Goal: Task Accomplishment & Management: Manage account settings

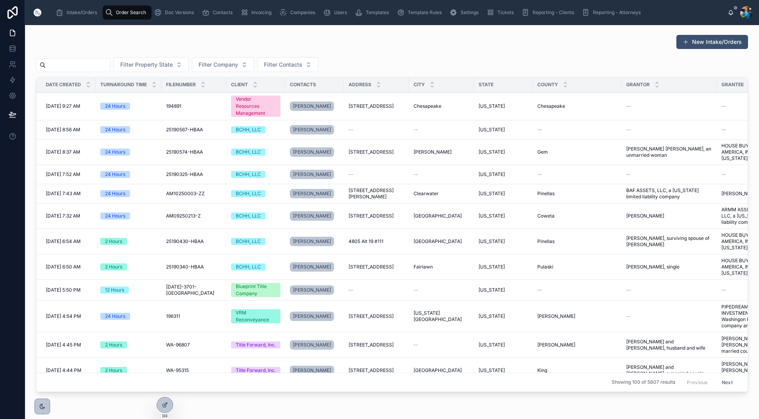
click at [109, 67] on input "text" at bounding box center [78, 65] width 64 height 11
type input "******"
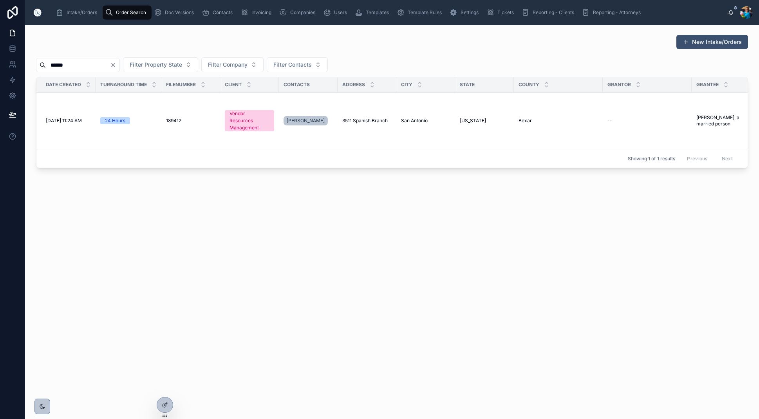
click at [418, 120] on span "San Antonio" at bounding box center [414, 121] width 27 height 6
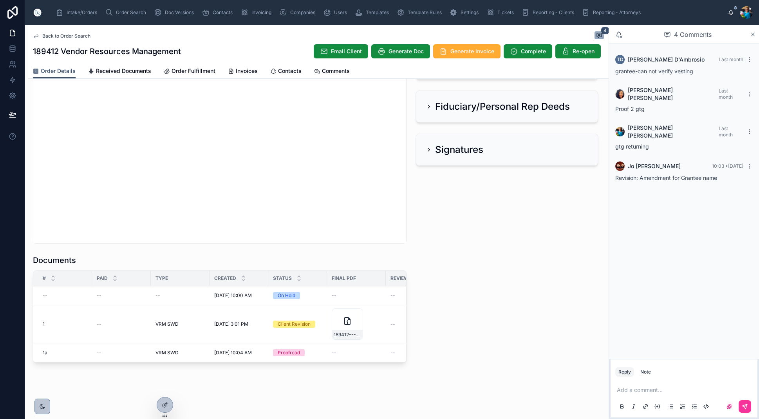
drag, startPoint x: 612, startPoint y: 388, endPoint x: 623, endPoint y: 390, distance: 10.8
click at [614, 388] on div "Add a comment..." at bounding box center [684, 397] width 147 height 39
click at [623, 390] on p at bounding box center [686, 390] width 138 height 8
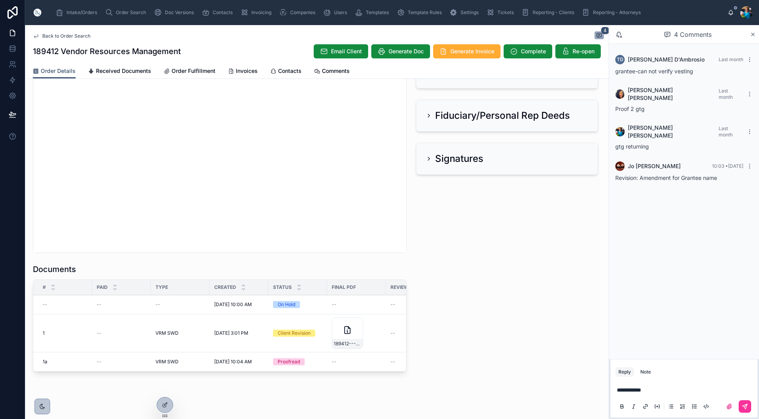
scroll to position [0, 2]
click at [349, 340] on span "189412---VRM-SWD" at bounding box center [343, 343] width 27 height 6
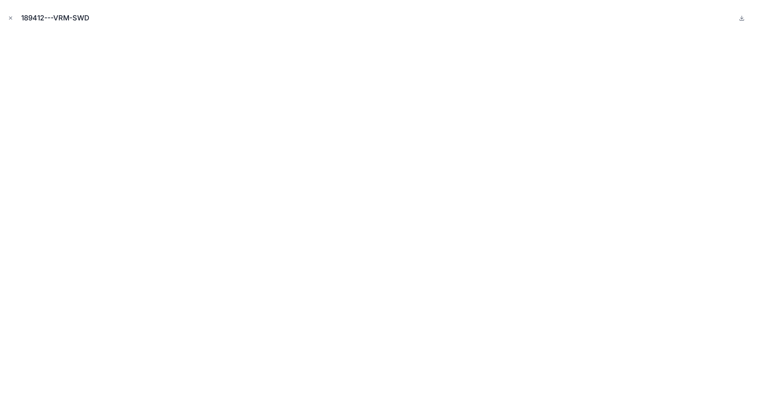
drag, startPoint x: 11, startPoint y: 16, endPoint x: 34, endPoint y: 52, distance: 42.8
click at [11, 16] on icon "Close modal" at bounding box center [10, 17] width 5 height 5
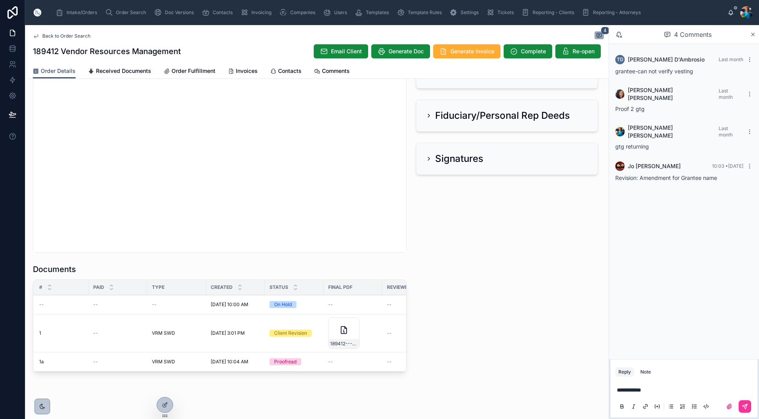
scroll to position [0, 2]
click at [0, 0] on span "Edit" at bounding box center [0, 0] width 0 height 0
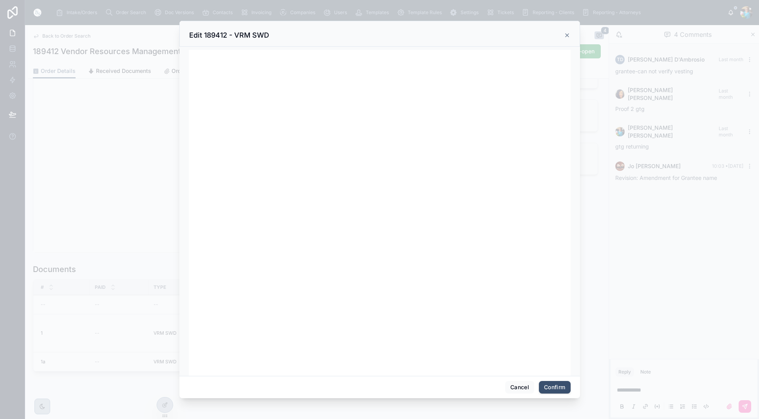
scroll to position [0, 0]
click at [521, 389] on button "Cancel" at bounding box center [519, 387] width 29 height 13
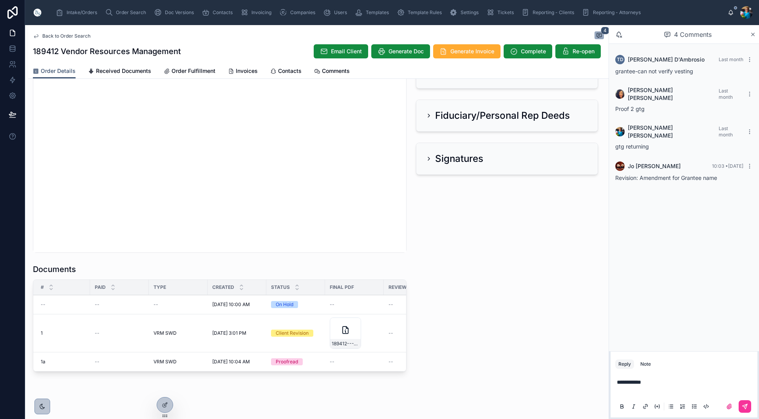
click at [119, 10] on span "Order Search" at bounding box center [131, 12] width 30 height 6
